Goal: Check status: Check status

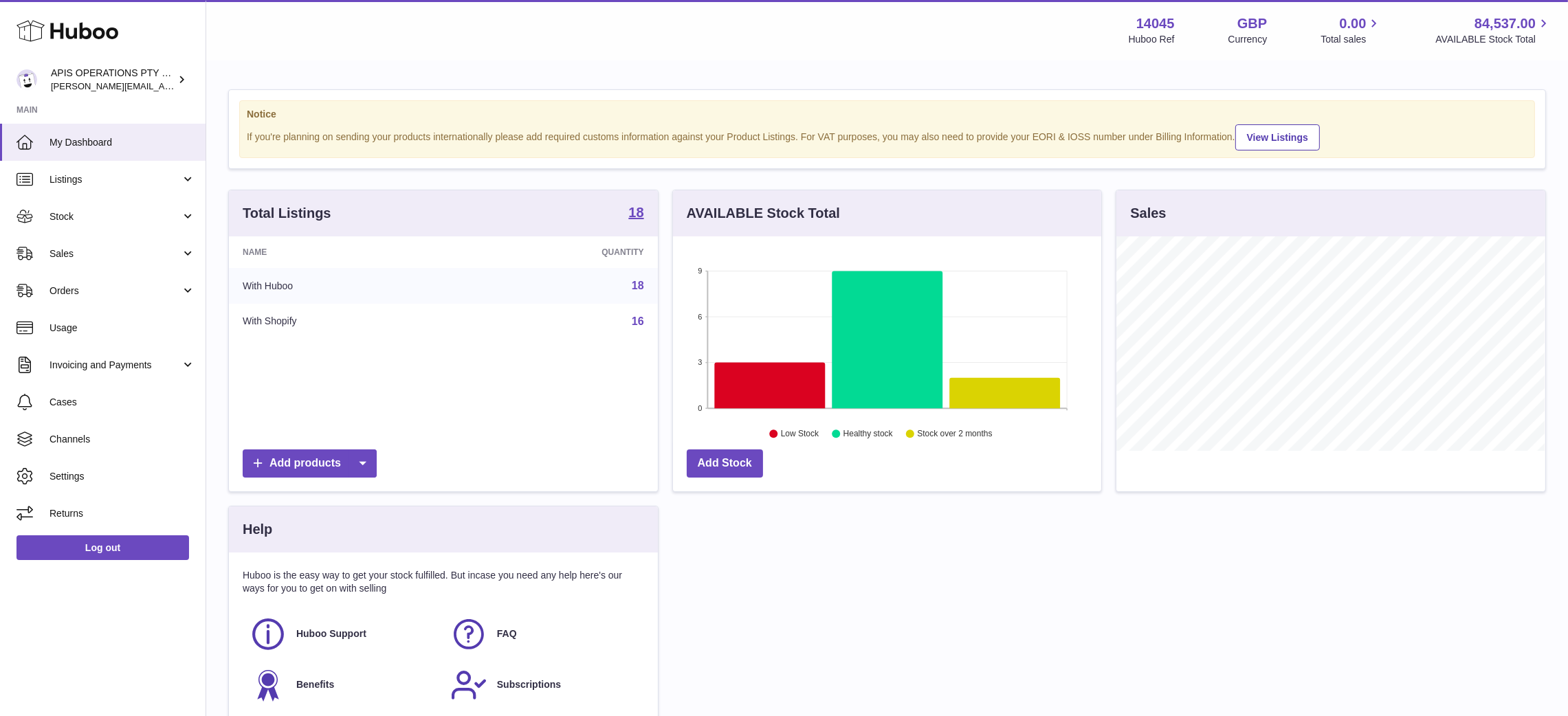
scroll to position [215, 429]
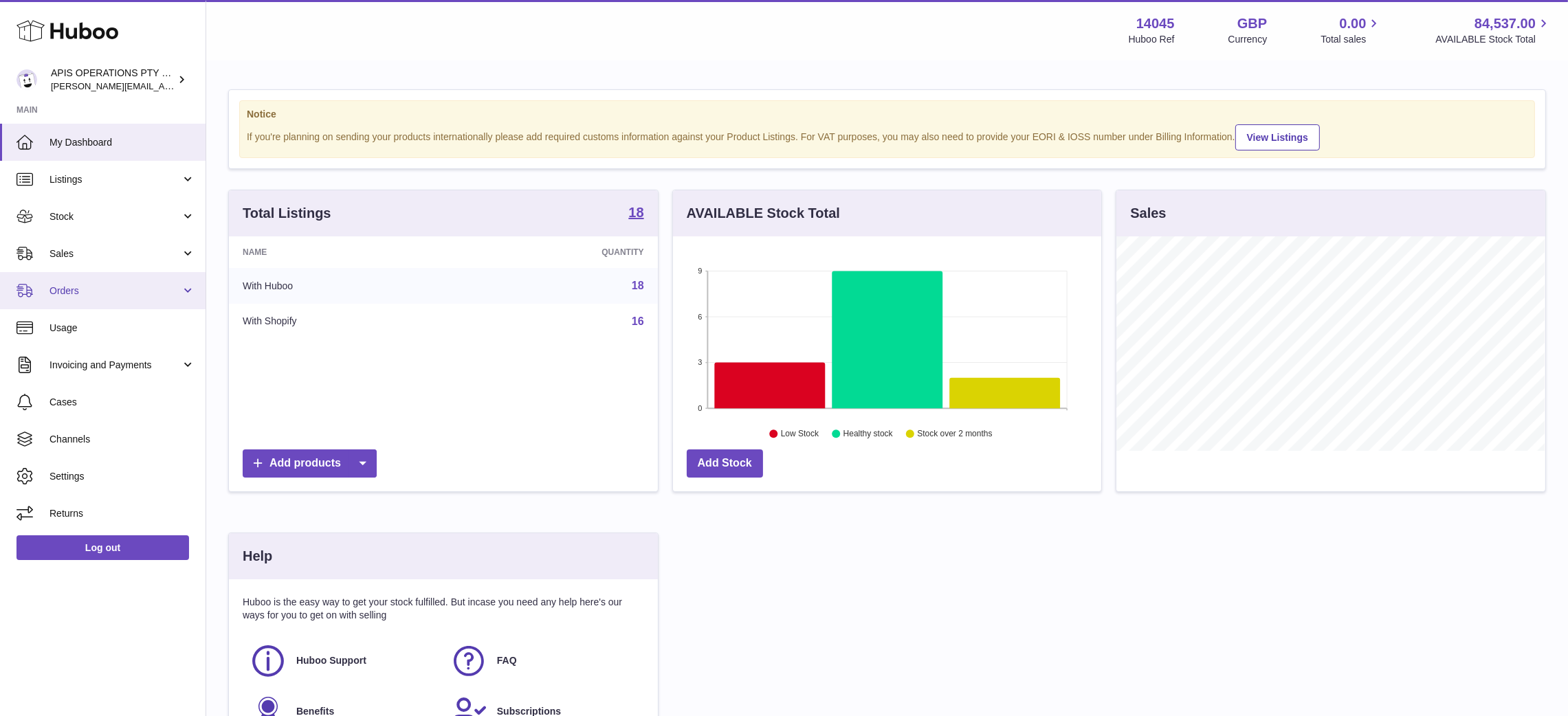
click at [189, 292] on link "Orders" at bounding box center [102, 291] width 206 height 37
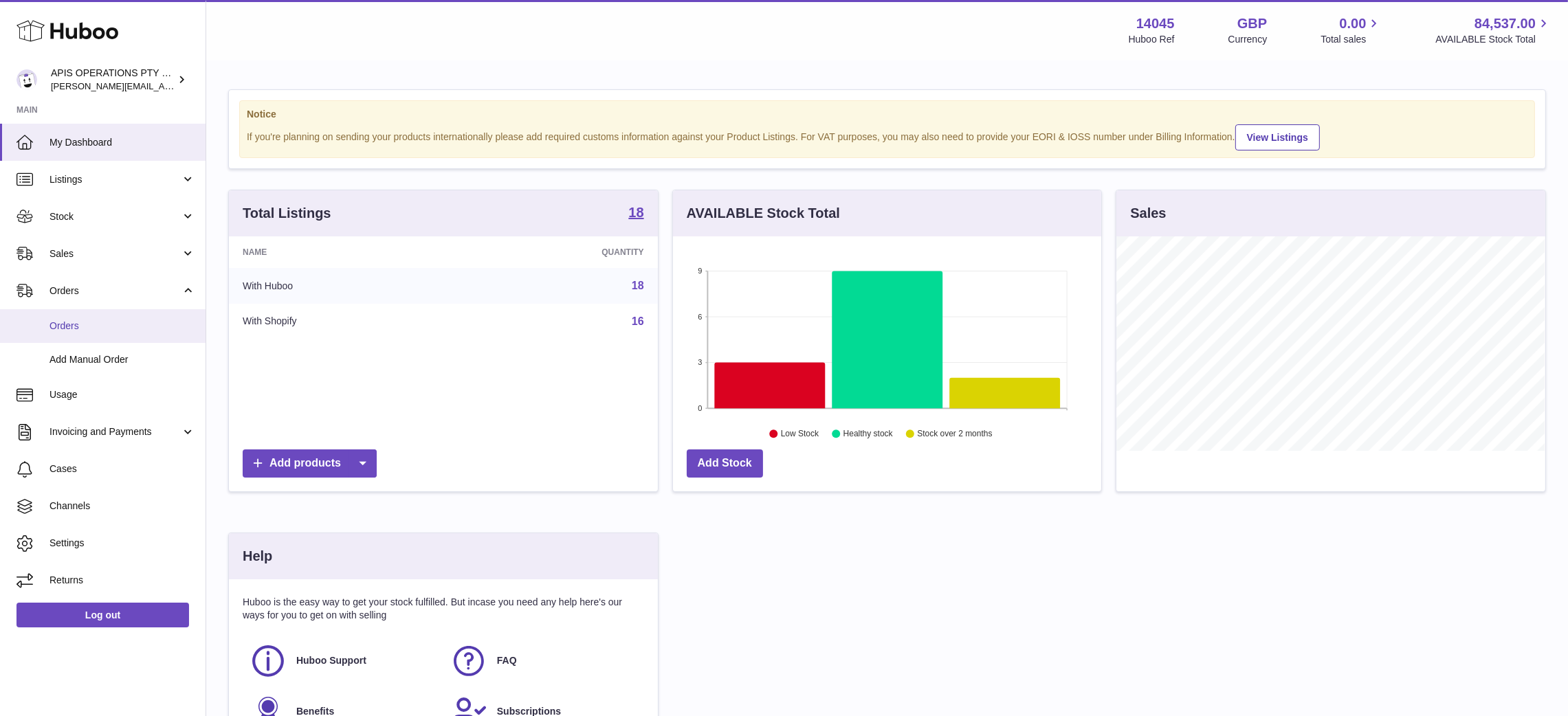
click at [96, 325] on span "Orders" at bounding box center [122, 326] width 146 height 13
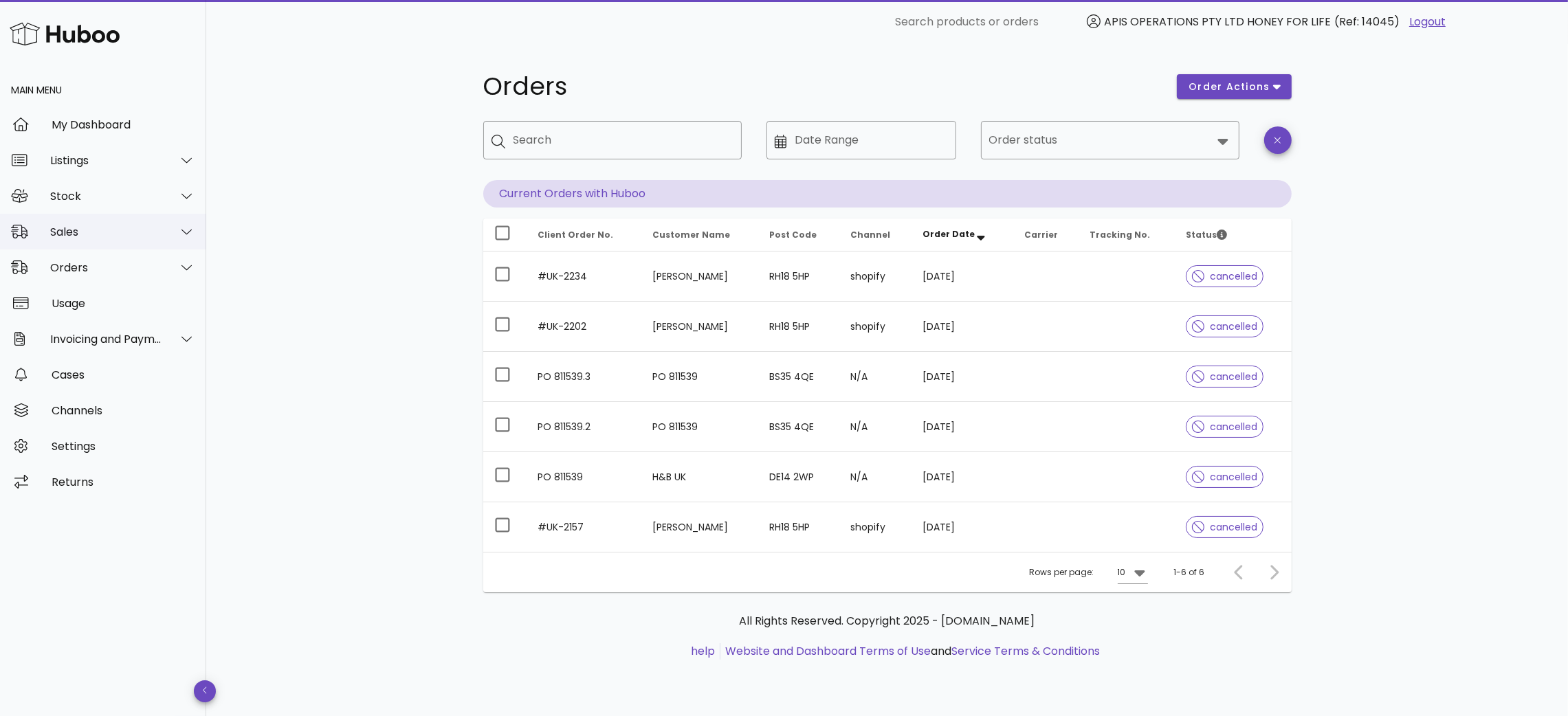
click at [92, 233] on div "Sales" at bounding box center [107, 232] width 112 height 13
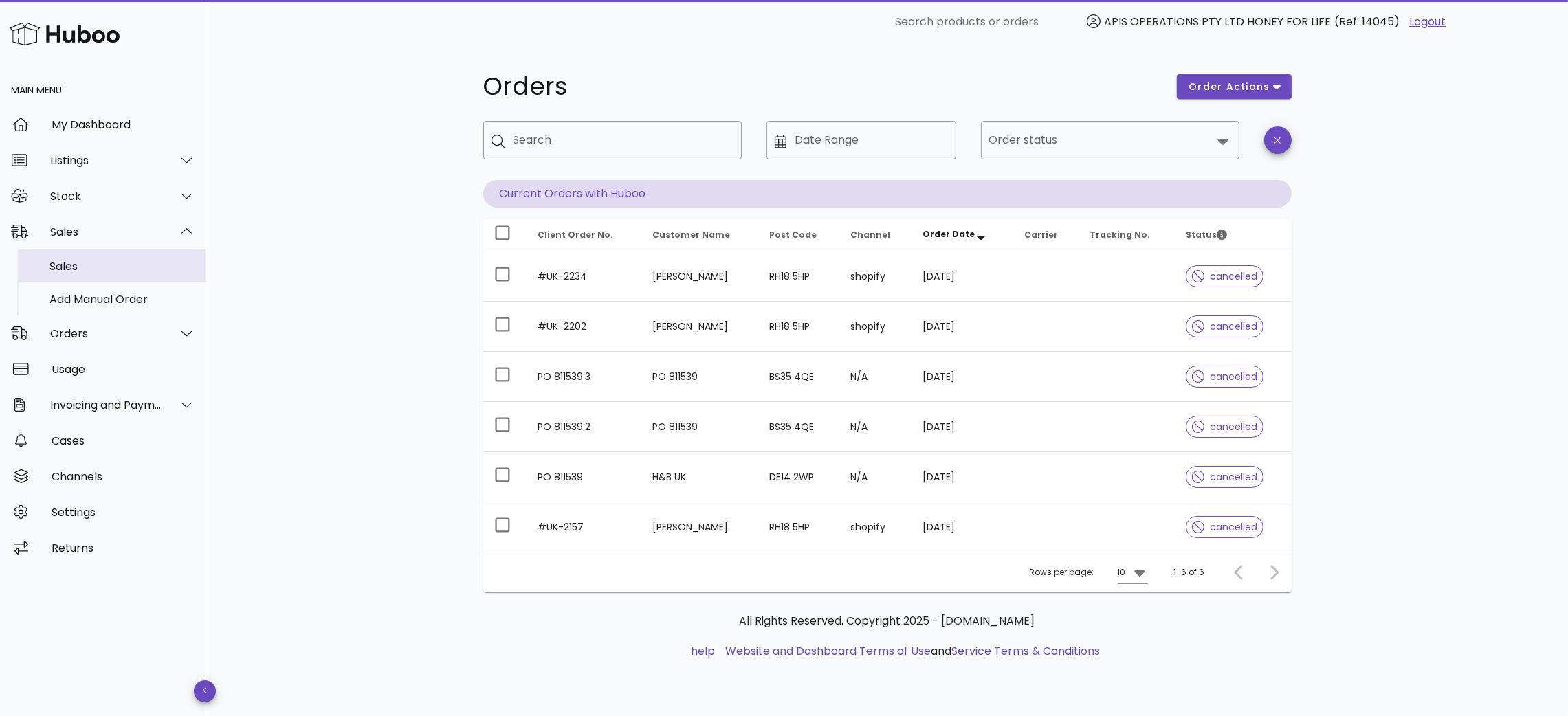
click at [96, 276] on div "Sales" at bounding box center [122, 266] width 146 height 29
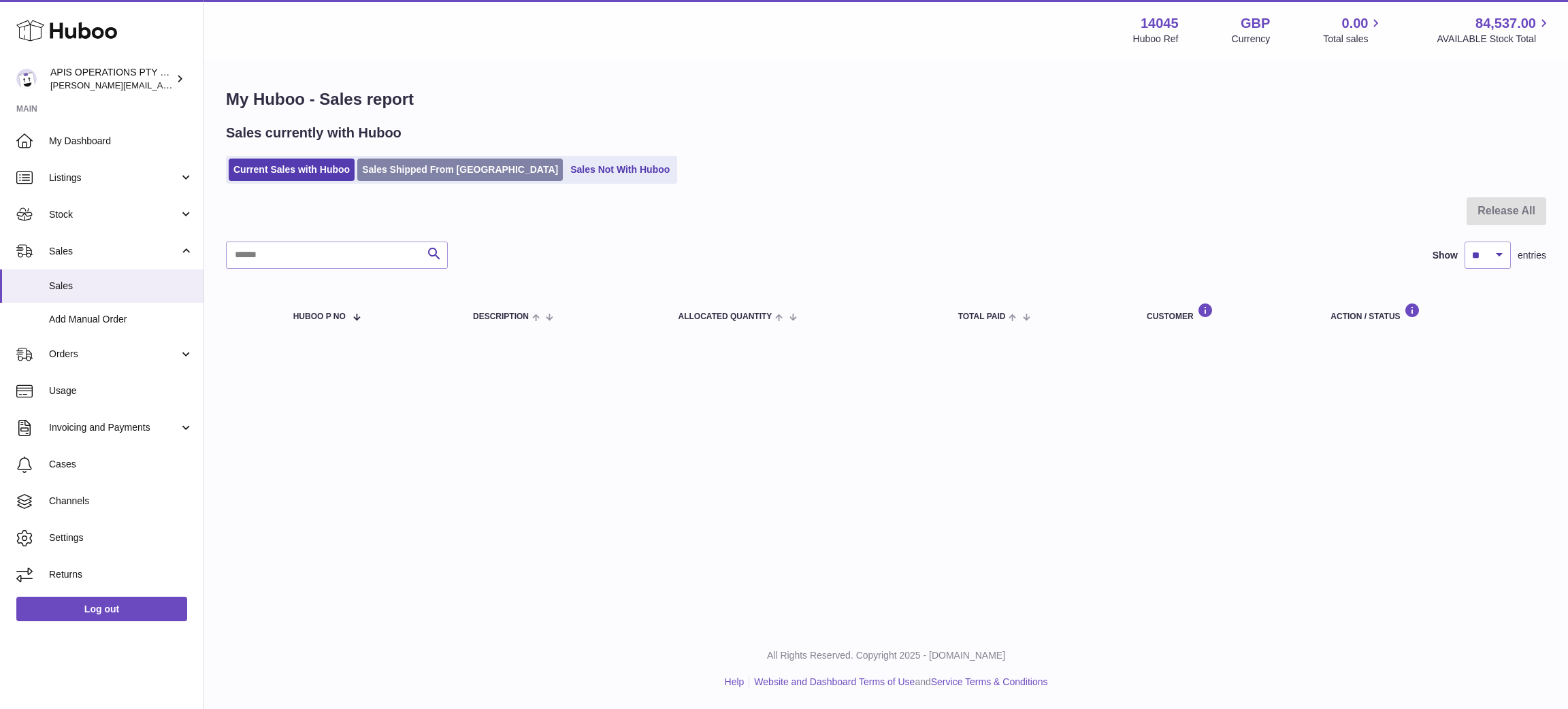
click at [406, 165] on link "Sales Shipped From [GEOGRAPHIC_DATA]" at bounding box center [460, 170] width 205 height 23
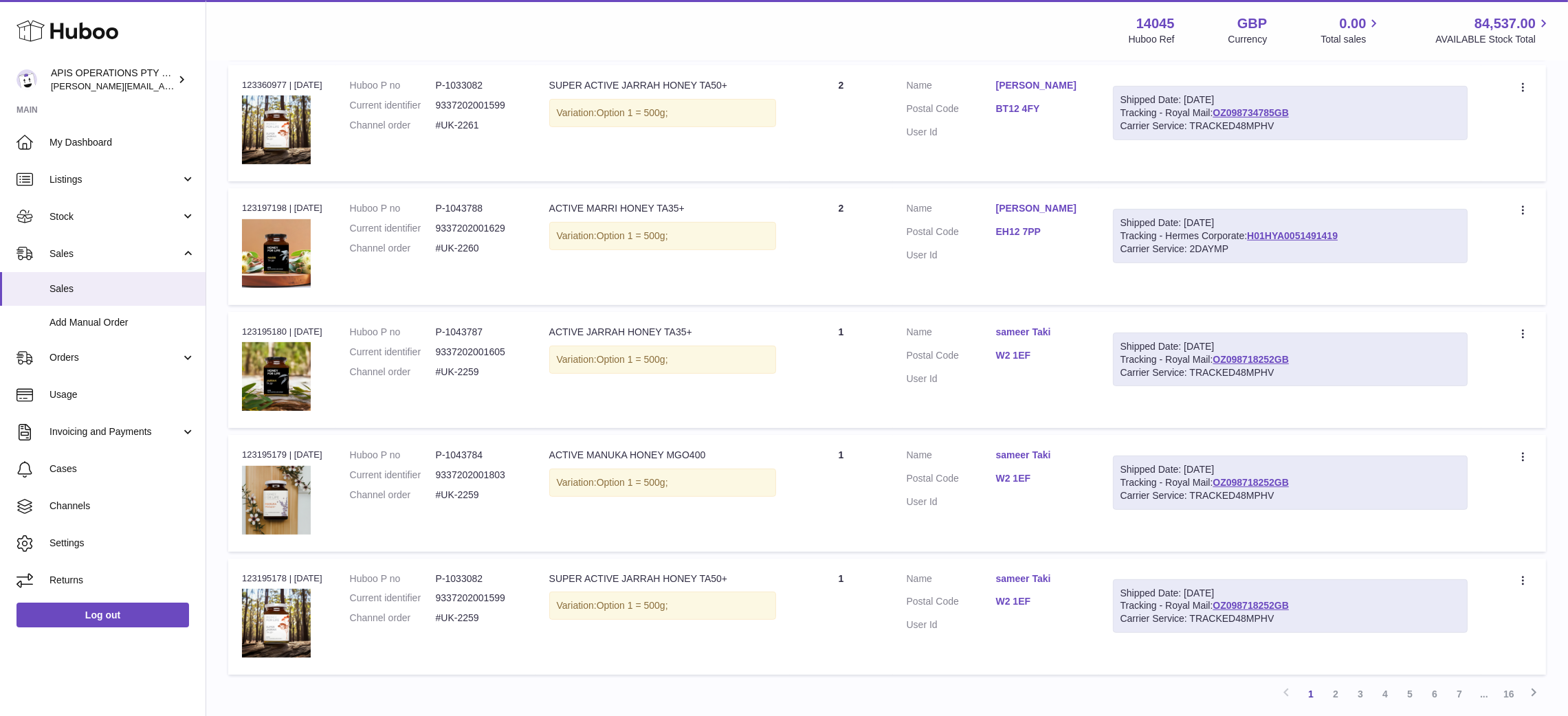
scroll to position [979, 0]
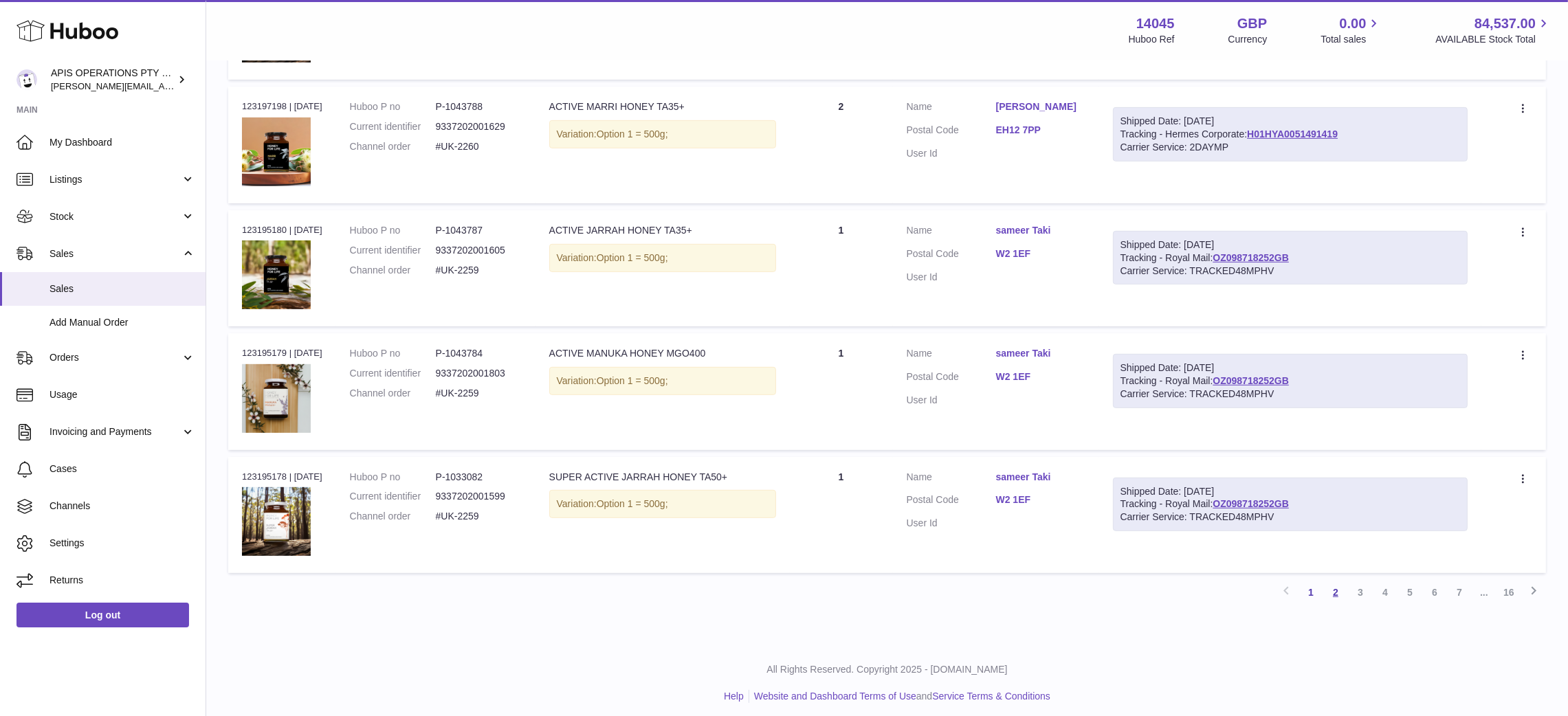
click at [1339, 591] on link "2" at bounding box center [1335, 592] width 24 height 24
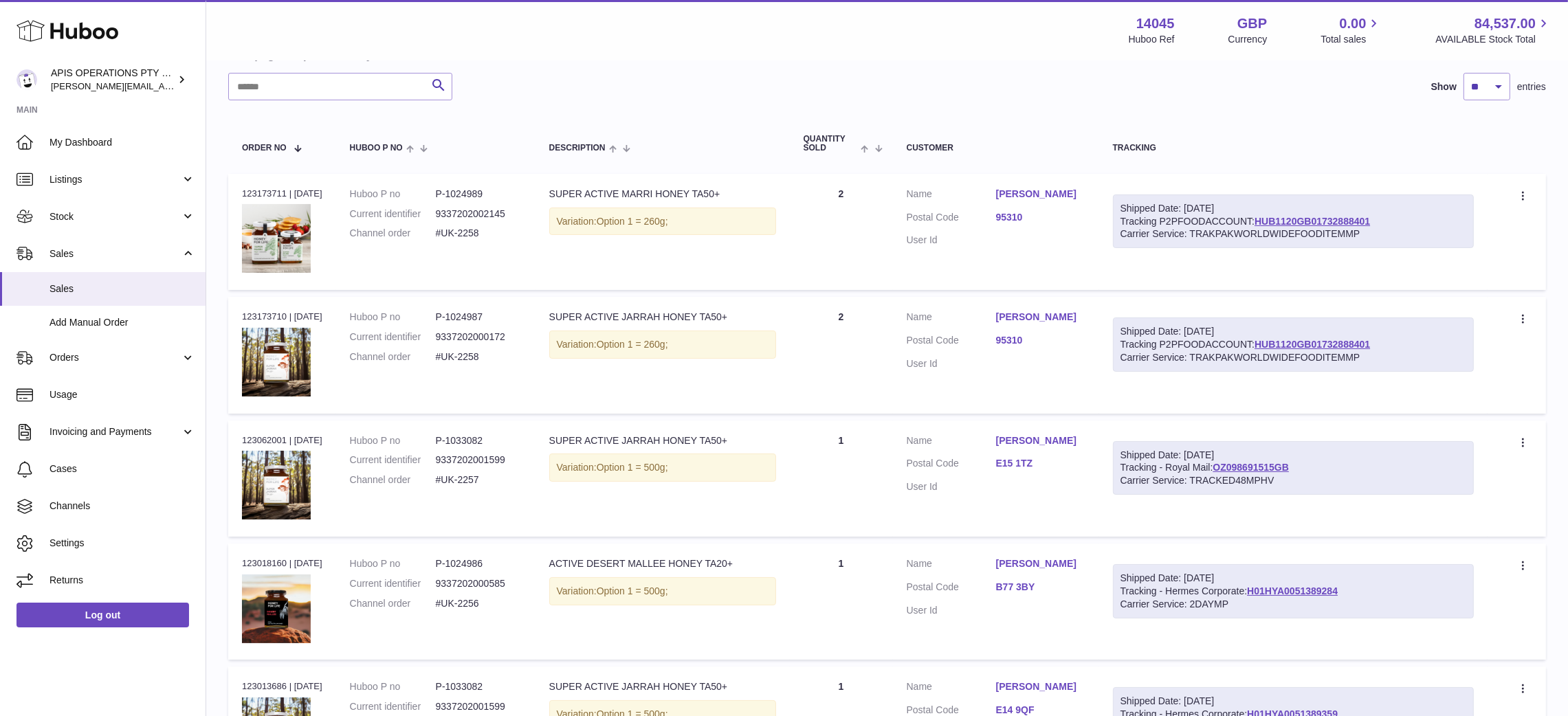
scroll to position [154, 0]
click at [1326, 218] on link "HUB1120GB01732888401" at bounding box center [1313, 220] width 115 height 11
click at [85, 292] on span "Sales" at bounding box center [122, 289] width 146 height 13
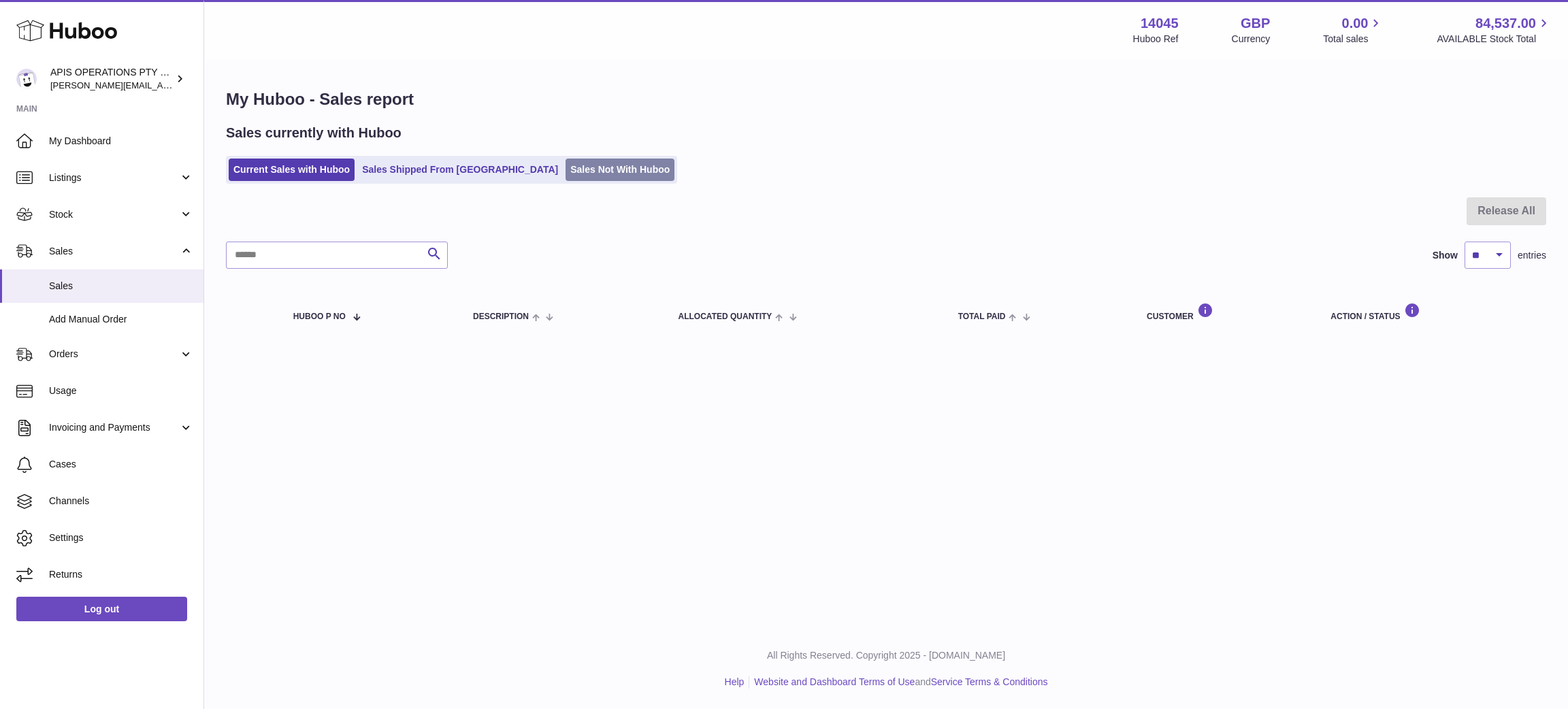
click at [565, 177] on link "Sales Not With Huboo" at bounding box center [619, 170] width 109 height 23
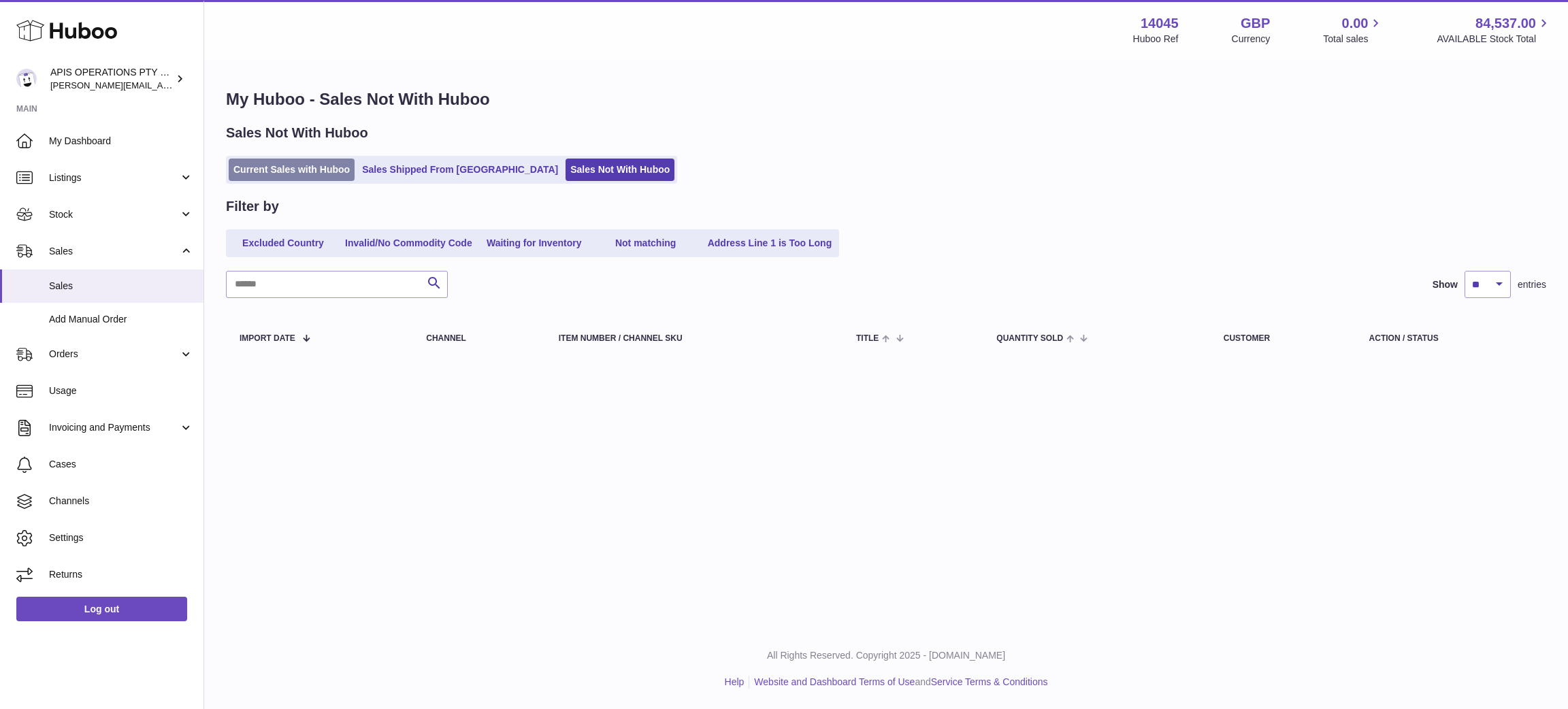
click at [289, 175] on link "Current Sales with Huboo" at bounding box center [291, 170] width 126 height 23
